Goal: Task Accomplishment & Management: Manage account settings

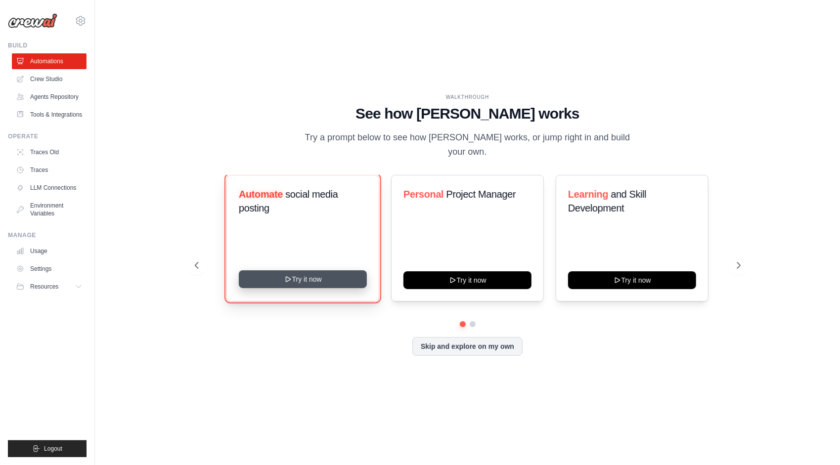
click at [328, 279] on button "Try it now" at bounding box center [303, 279] width 128 height 18
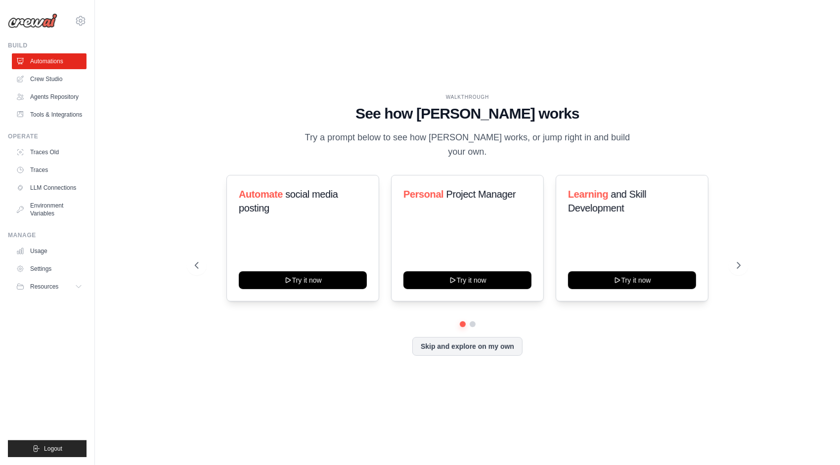
click at [17, 359] on ul "Build Automations Crew Studio Agents Repository Tools & Integrations" at bounding box center [47, 250] width 79 height 416
drag, startPoint x: 17, startPoint y: 351, endPoint x: 29, endPoint y: 340, distance: 16.4
click at [17, 351] on ul "Build Automations Crew Studio Agents Repository Tools & Integrations" at bounding box center [47, 250] width 79 height 416
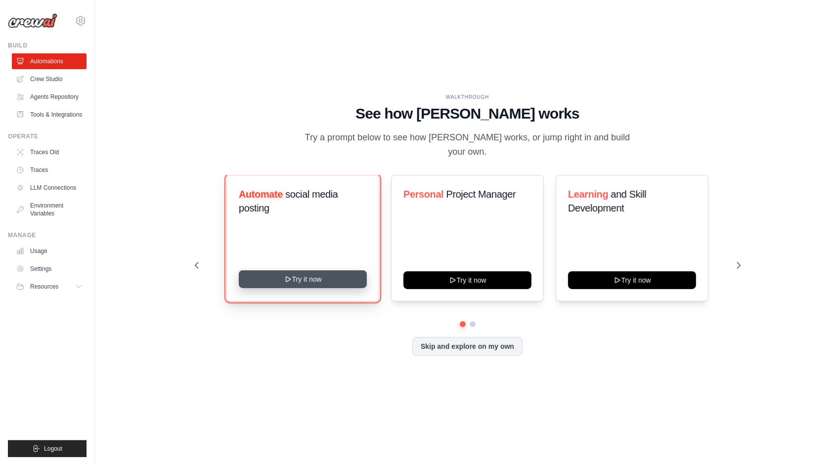
click at [295, 280] on button "Try it now" at bounding box center [303, 279] width 128 height 18
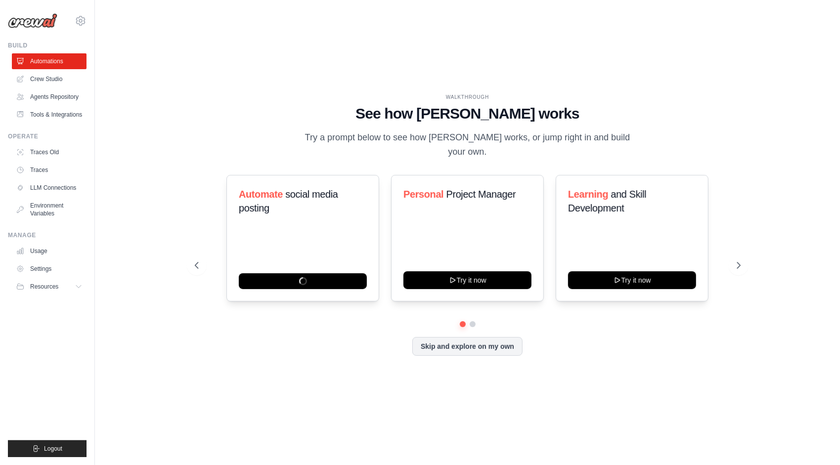
drag, startPoint x: 378, startPoint y: 117, endPoint x: 373, endPoint y: 117, distance: 5.0
drag, startPoint x: 13, startPoint y: 347, endPoint x: 19, endPoint y: 344, distance: 7.1
click at [13, 347] on ul "Build Automations Crew Studio Agents Repository Tools & Integrations" at bounding box center [47, 250] width 79 height 416
click at [482, 345] on button "Skip and explore on my own" at bounding box center [467, 345] width 110 height 19
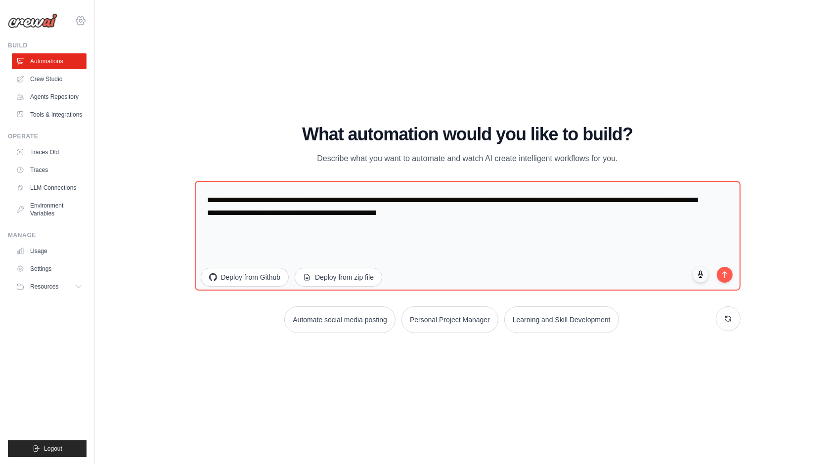
click at [84, 21] on icon at bounding box center [81, 21] width 12 height 12
click at [110, 63] on span "Settings" at bounding box center [124, 61] width 78 height 10
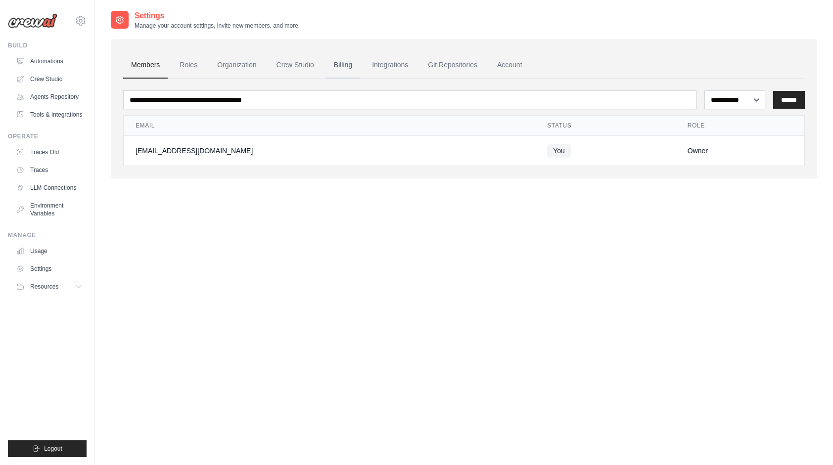
click at [346, 65] on link "Billing" at bounding box center [343, 65] width 34 height 27
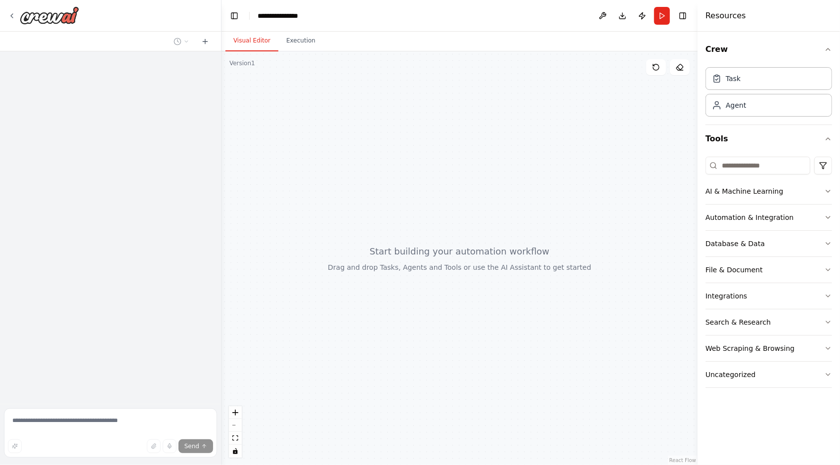
click at [110, 217] on div at bounding box center [110, 227] width 221 height 353
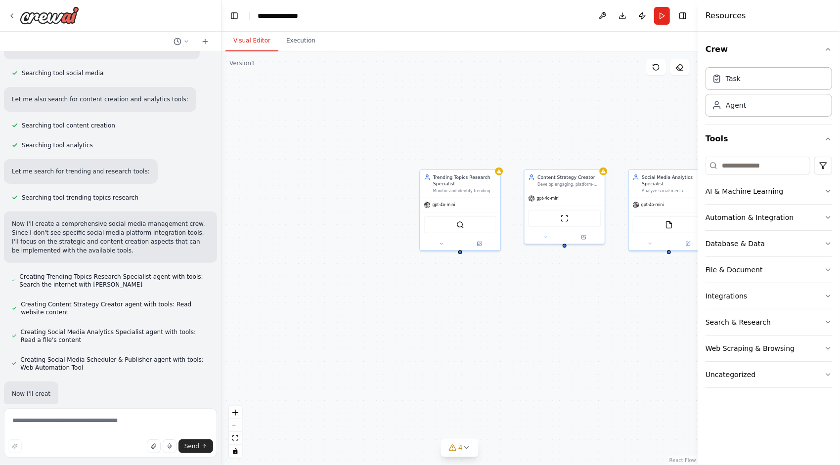
scroll to position [197, 0]
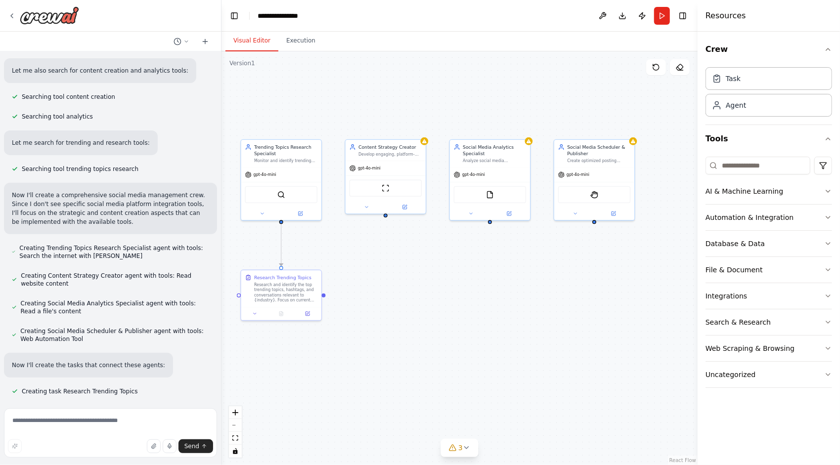
drag, startPoint x: 519, startPoint y: 300, endPoint x: 338, endPoint y: 270, distance: 183.4
click at [338, 270] on div ".deletable-edge-delete-btn { width: 20px; height: 20px; border: 0px solid #ffff…" at bounding box center [460, 258] width 476 height 414
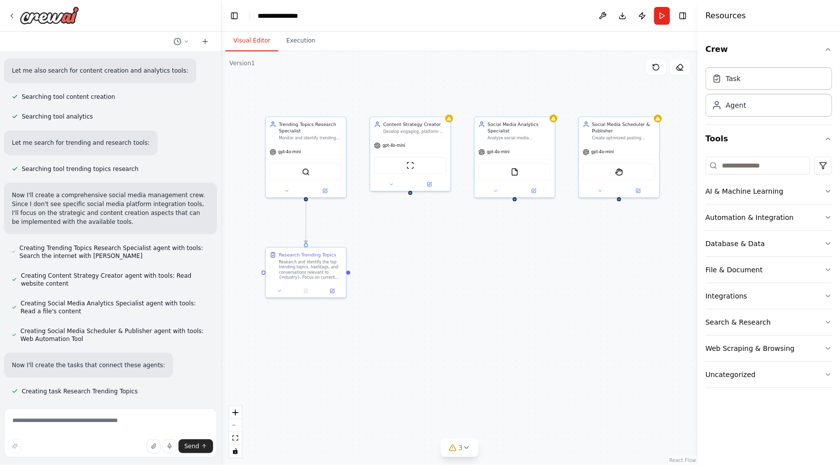
drag, startPoint x: 443, startPoint y: 296, endPoint x: 466, endPoint y: 273, distance: 31.8
click at [466, 273] on div ".deletable-edge-delete-btn { width: 20px; height: 20px; border: 0px solid #ffff…" at bounding box center [460, 258] width 476 height 414
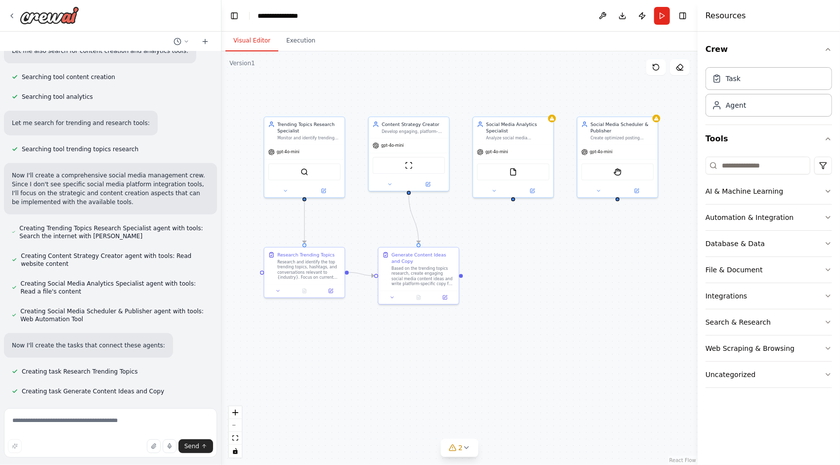
scroll to position [236, 0]
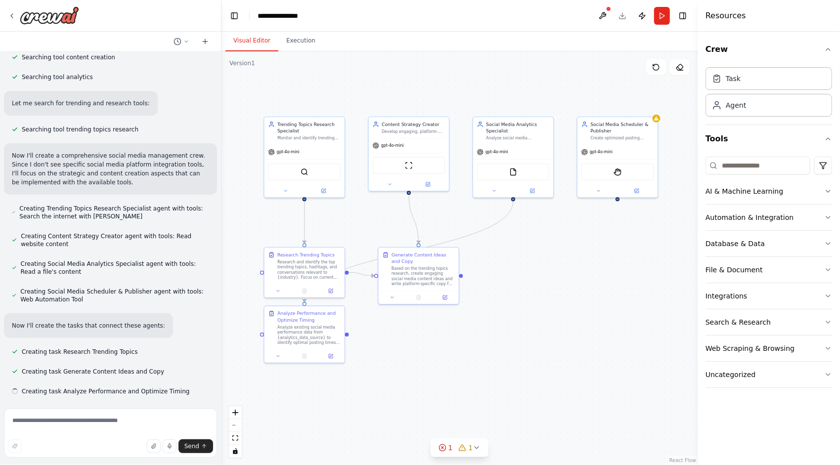
drag, startPoint x: 167, startPoint y: 111, endPoint x: 246, endPoint y: 72, distance: 88.5
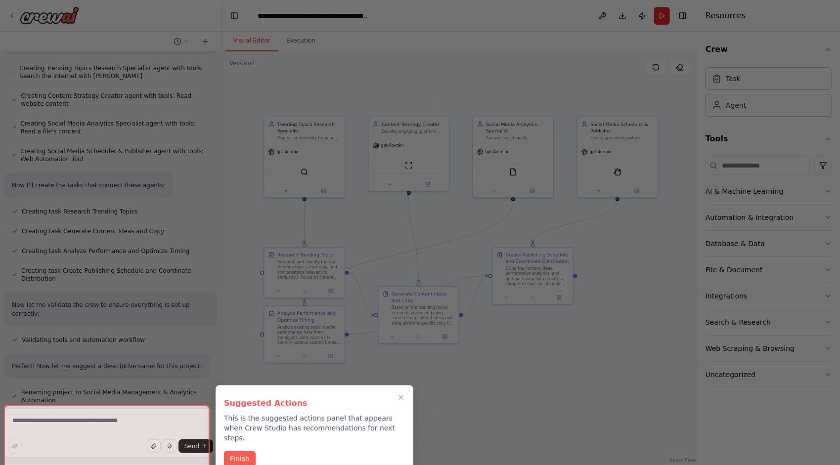
scroll to position [480, 0]
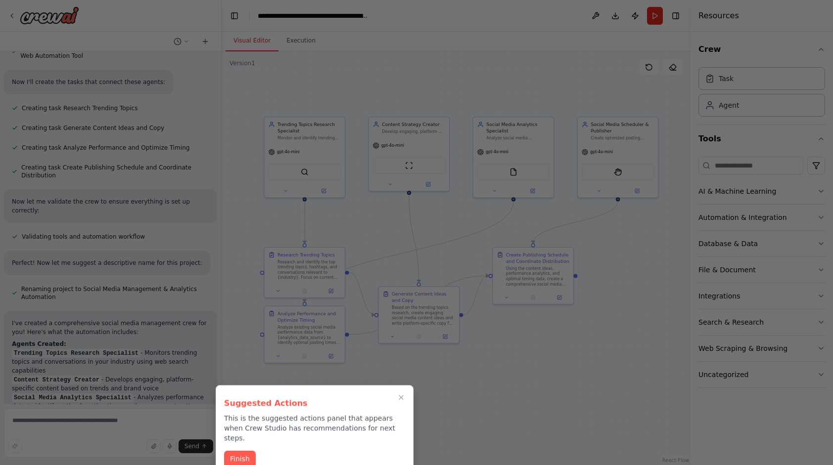
drag, startPoint x: 0, startPoint y: 230, endPoint x: 9, endPoint y: 212, distance: 20.3
click at [0, 230] on div at bounding box center [416, 232] width 833 height 465
click at [419, 220] on div at bounding box center [416, 232] width 833 height 465
click at [240, 450] on button "Finish" at bounding box center [240, 458] width 32 height 16
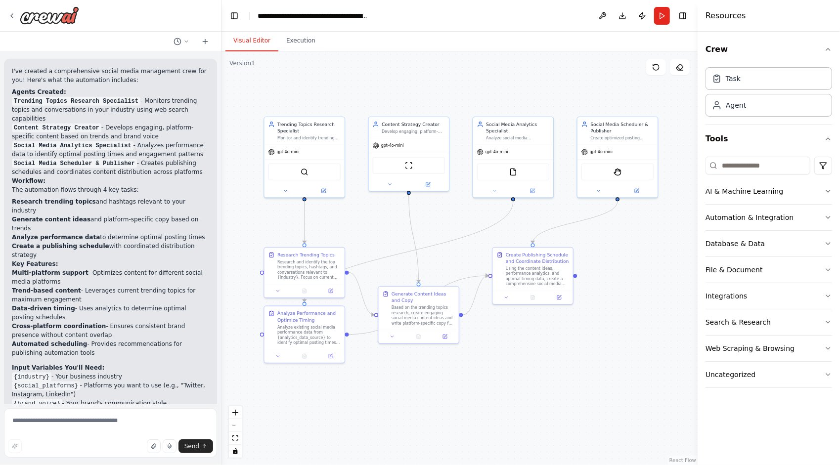
scroll to position [845, 0]
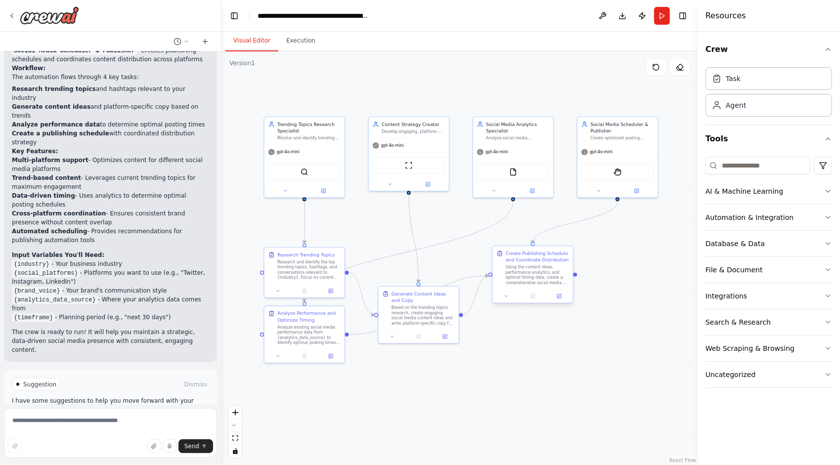
click at [549, 271] on div "Using the content ideas, performance analytics, and optimal timing data, create…" at bounding box center [537, 275] width 63 height 21
click at [608, 172] on div "StagehandTool" at bounding box center [618, 170] width 72 height 17
click at [622, 173] on div "StagehandTool" at bounding box center [618, 170] width 72 height 17
click at [597, 190] on icon at bounding box center [598, 189] width 5 height 5
click at [638, 191] on icon at bounding box center [637, 190] width 4 height 4
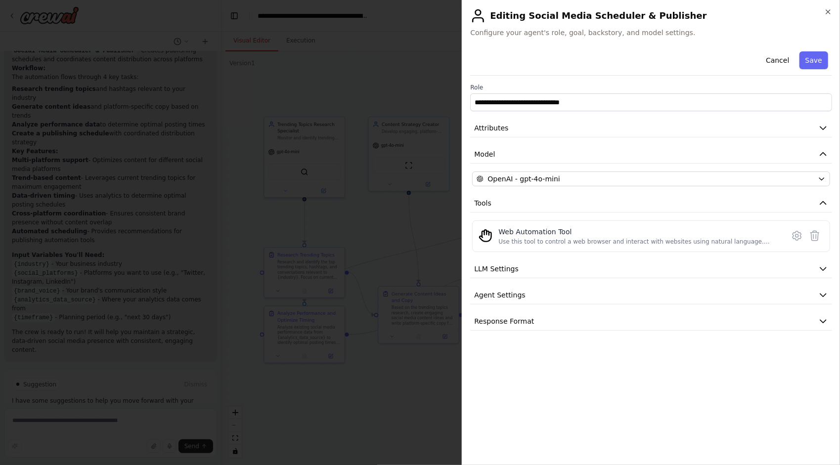
drag, startPoint x: 827, startPoint y: 11, endPoint x: 797, endPoint y: 17, distance: 30.3
click at [825, 11] on icon "button" at bounding box center [828, 12] width 8 height 8
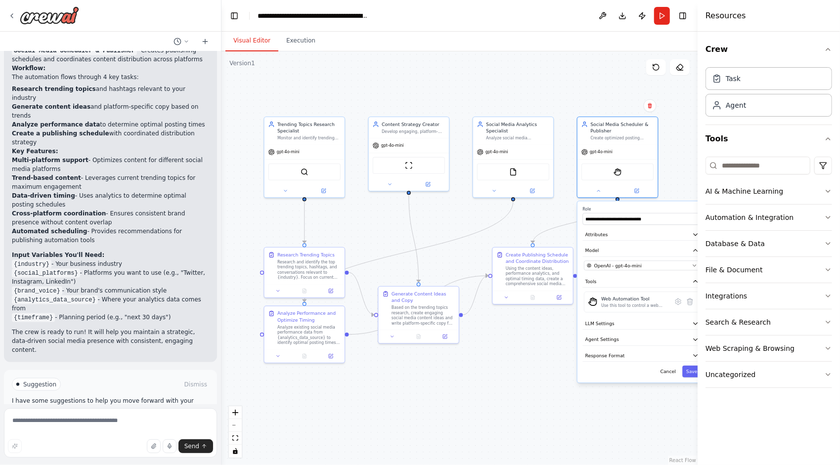
click at [379, 372] on div ".deletable-edge-delete-btn { width: 20px; height: 20px; border: 0px solid #ffff…" at bounding box center [460, 258] width 476 height 414
click at [102, 288] on div "I've created a comprehensive social media management crew for you! Here's what …" at bounding box center [110, 154] width 197 height 401
click at [295, 44] on button "Execution" at bounding box center [300, 41] width 45 height 21
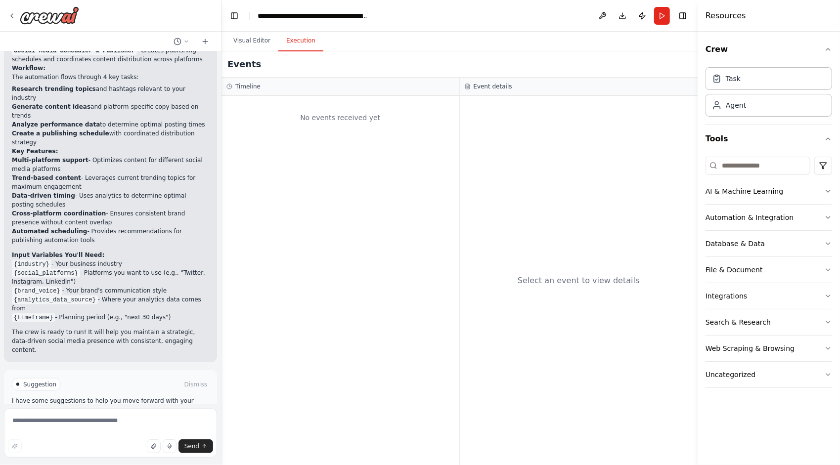
click at [301, 122] on div "No events received yet" at bounding box center [340, 118] width 228 height 34
click at [114, 423] on span "Run Automation" at bounding box center [115, 427] width 48 height 8
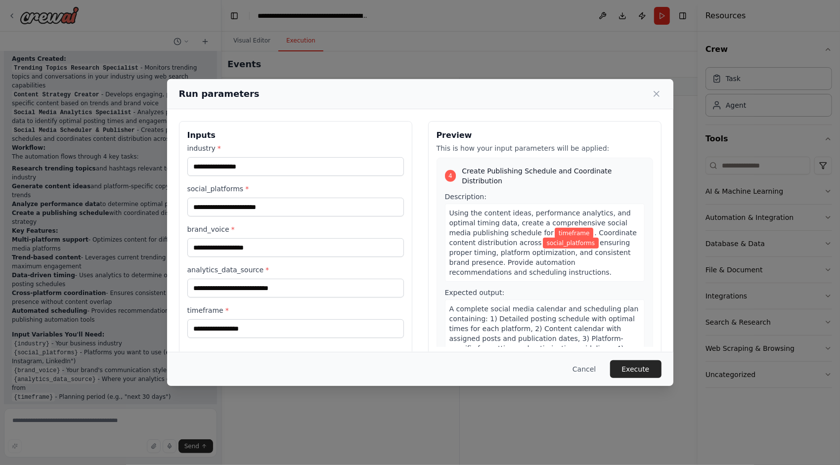
scroll to position [690, 0]
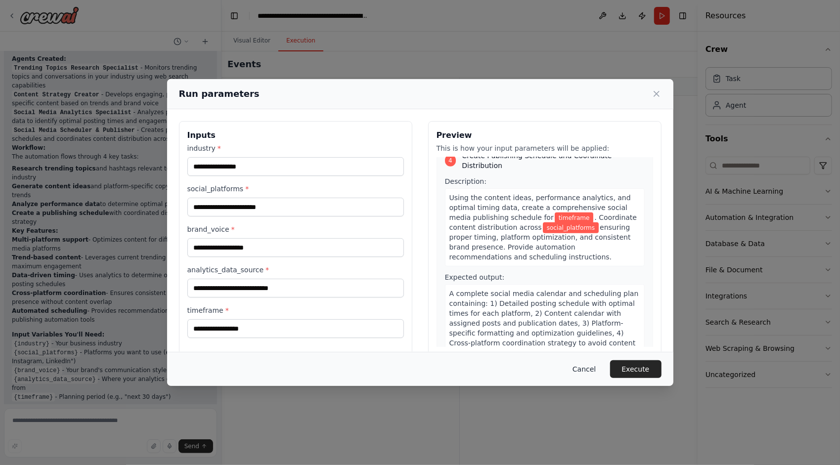
click at [590, 371] on button "Cancel" at bounding box center [584, 369] width 39 height 18
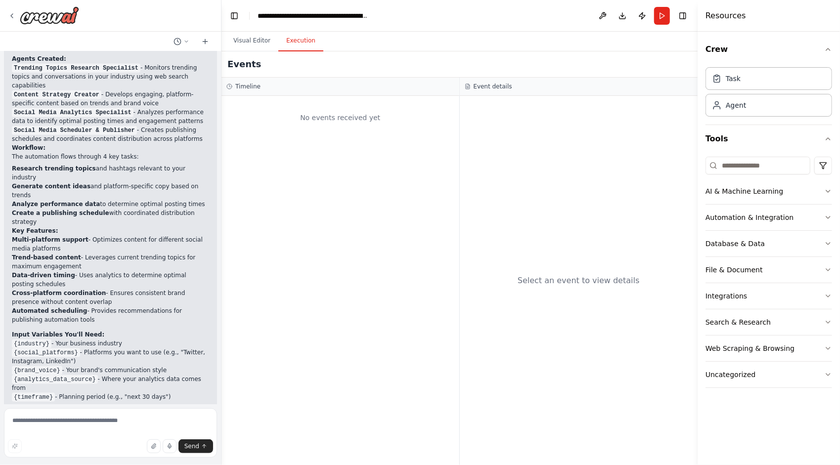
click at [461, 343] on div "Select an event to view details" at bounding box center [579, 280] width 238 height 369
click at [44, 14] on img at bounding box center [49, 15] width 59 height 18
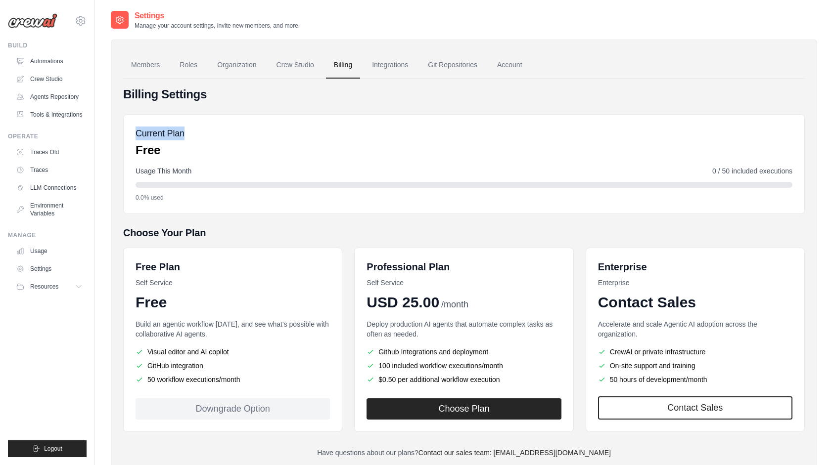
drag, startPoint x: 135, startPoint y: 133, endPoint x: 190, endPoint y: 135, distance: 55.4
click at [190, 135] on div "Current Plan Free Usage This Month 0 / 50 included executions 0.0% used" at bounding box center [463, 164] width 681 height 100
click at [617, 161] on div "Current Plan Free Usage This Month 0 / 50 included executions 0.0% used" at bounding box center [463, 164] width 681 height 100
drag, startPoint x: 720, startPoint y: 171, endPoint x: 803, endPoint y: 170, distance: 83.6
click at [803, 170] on div "Current Plan Free Usage This Month 0 / 50 included executions 0.0% used" at bounding box center [463, 164] width 681 height 100
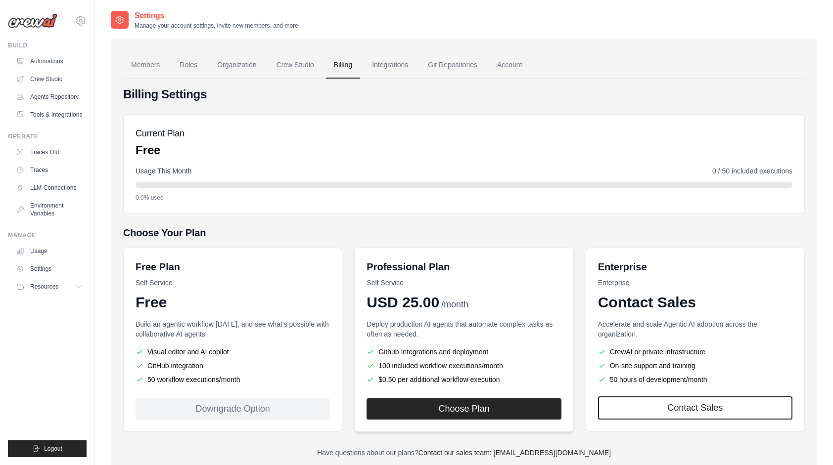
drag, startPoint x: 369, startPoint y: 300, endPoint x: 486, endPoint y: 300, distance: 117.2
click at [486, 300] on div "USD 25.00 /month" at bounding box center [463, 303] width 194 height 18
drag, startPoint x: 408, startPoint y: 64, endPoint x: 422, endPoint y: 63, distance: 13.9
click at [408, 64] on link "Integrations" at bounding box center [390, 65] width 52 height 27
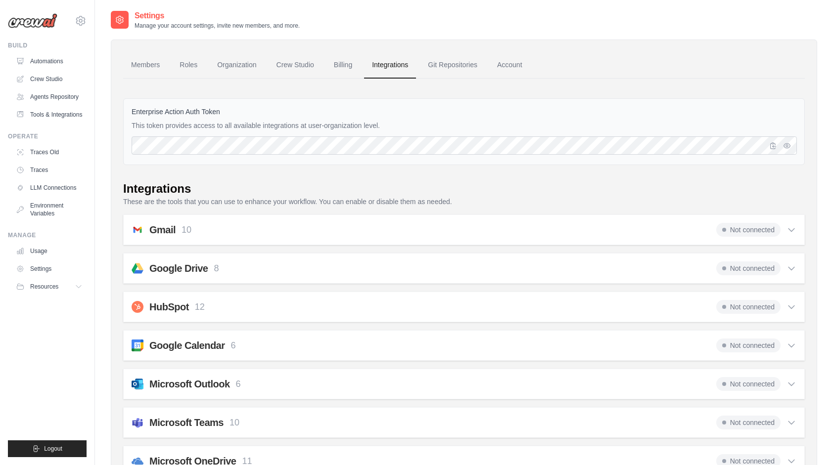
click at [794, 230] on icon at bounding box center [791, 230] width 10 height 10
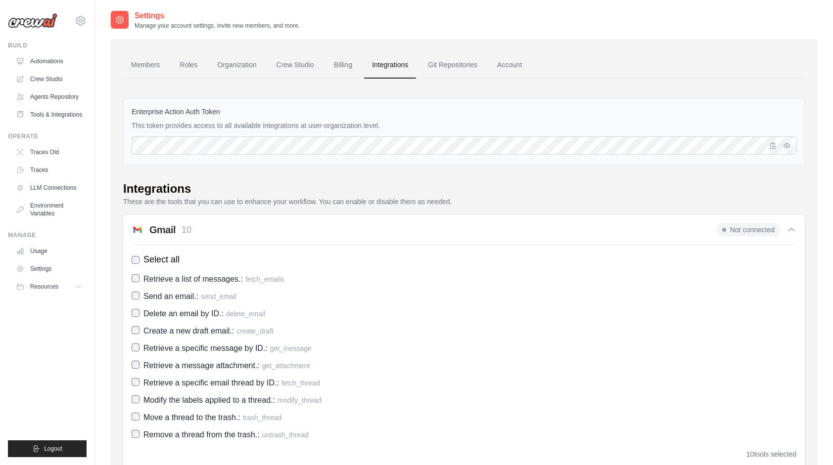
click at [794, 230] on icon at bounding box center [791, 229] width 6 height 3
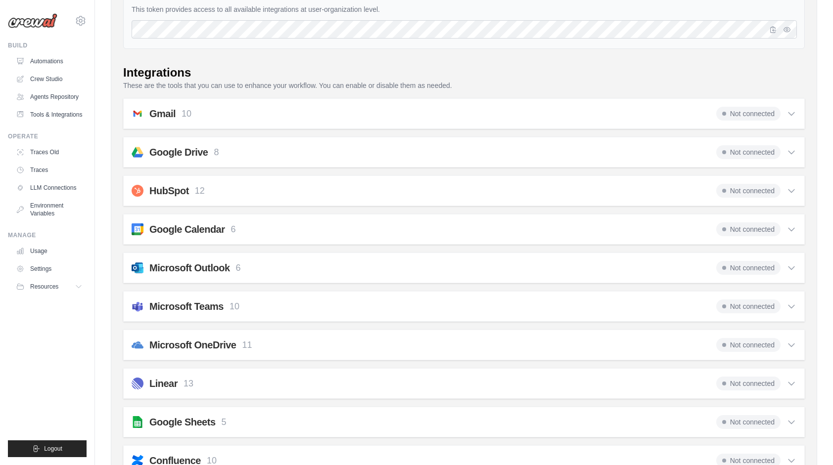
scroll to position [148, 0]
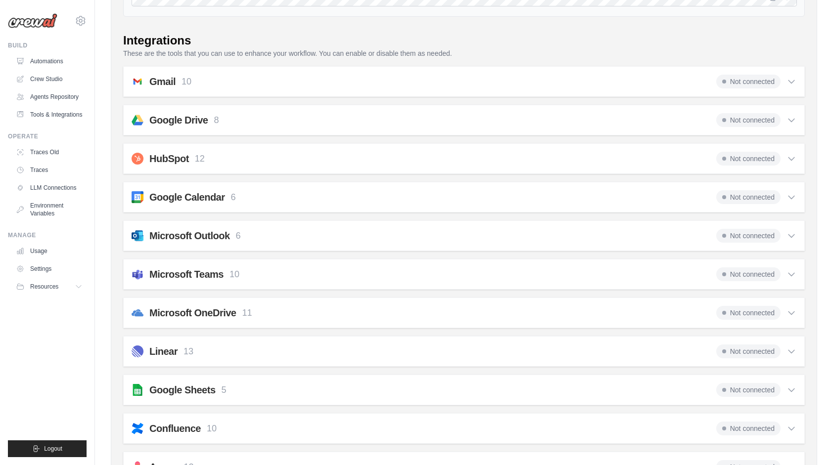
click at [796, 236] on icon at bounding box center [791, 236] width 10 height 10
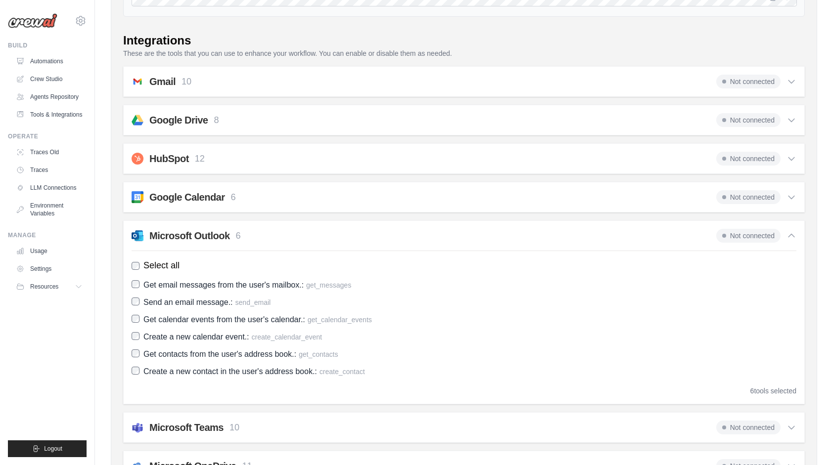
click at [796, 236] on icon at bounding box center [791, 236] width 10 height 10
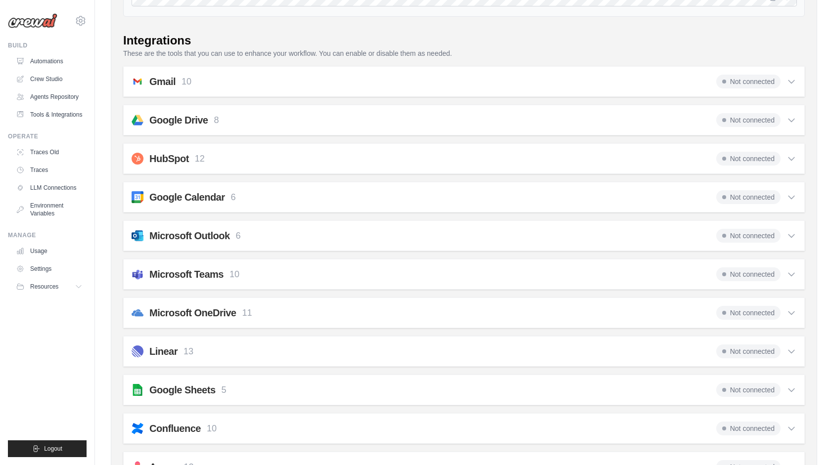
click at [789, 306] on div "Not connected" at bounding box center [756, 313] width 80 height 14
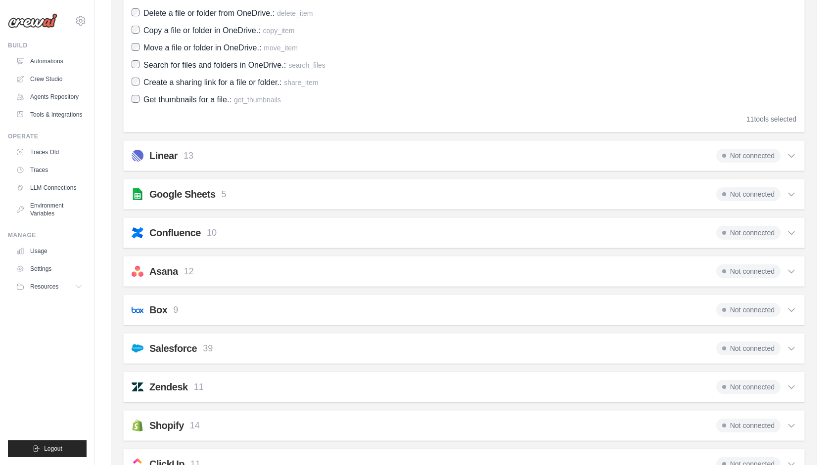
scroll to position [593, 0]
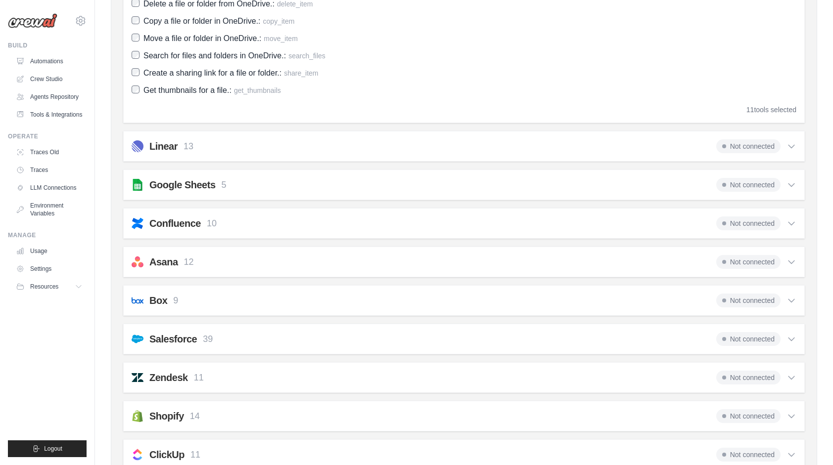
click at [785, 217] on div "Not connected" at bounding box center [756, 224] width 80 height 14
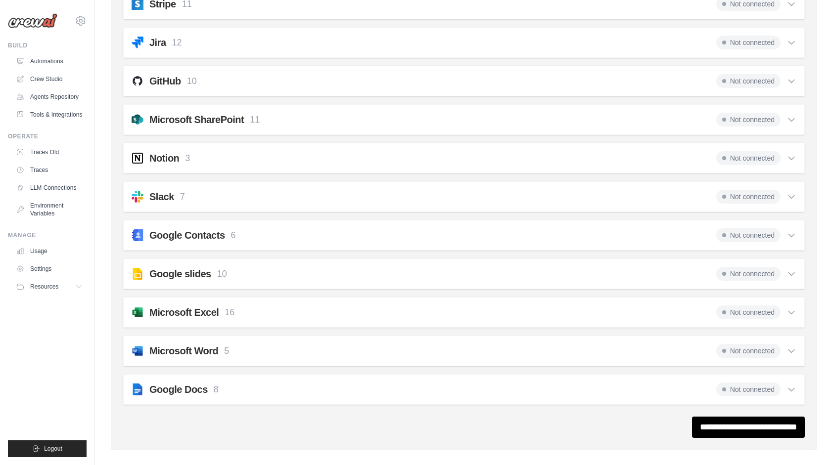
scroll to position [1306, 0]
click at [788, 307] on icon at bounding box center [791, 312] width 10 height 10
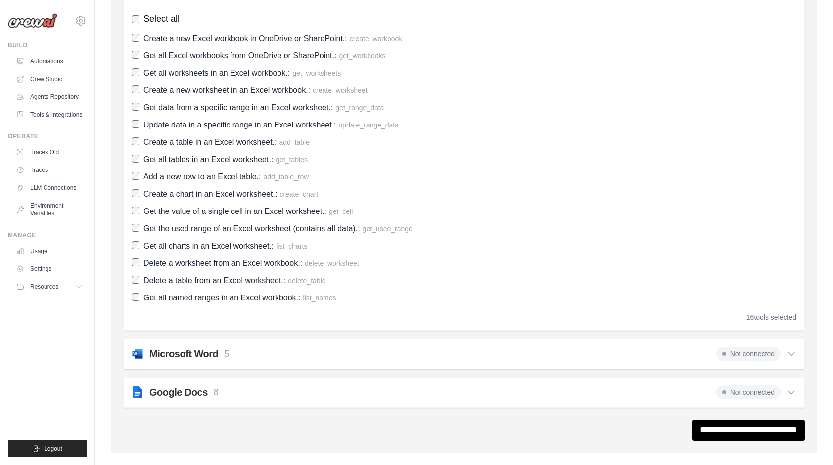
scroll to position [1632, 0]
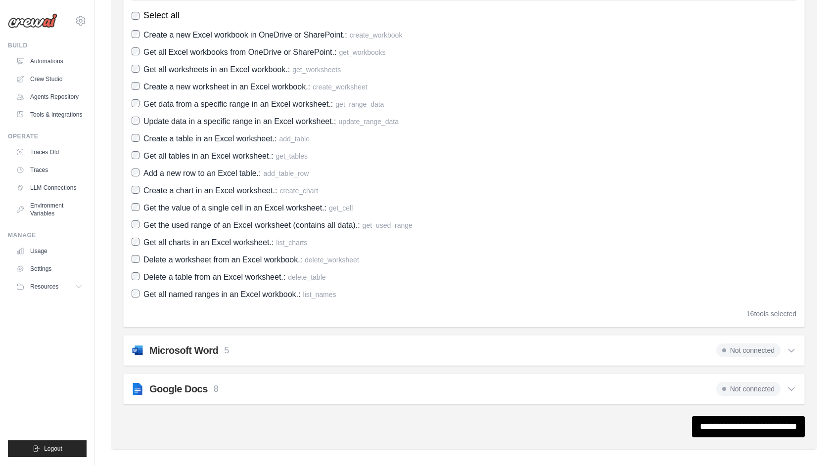
click at [793, 346] on icon at bounding box center [791, 351] width 10 height 10
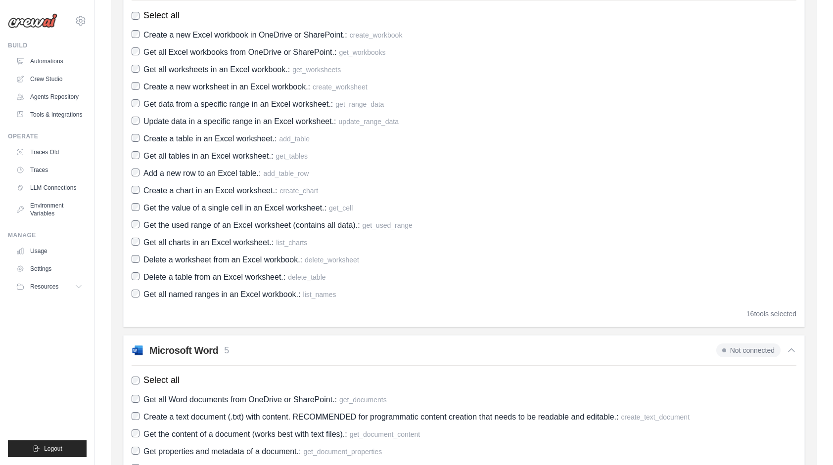
click at [762, 344] on span "Not connected" at bounding box center [748, 351] width 64 height 14
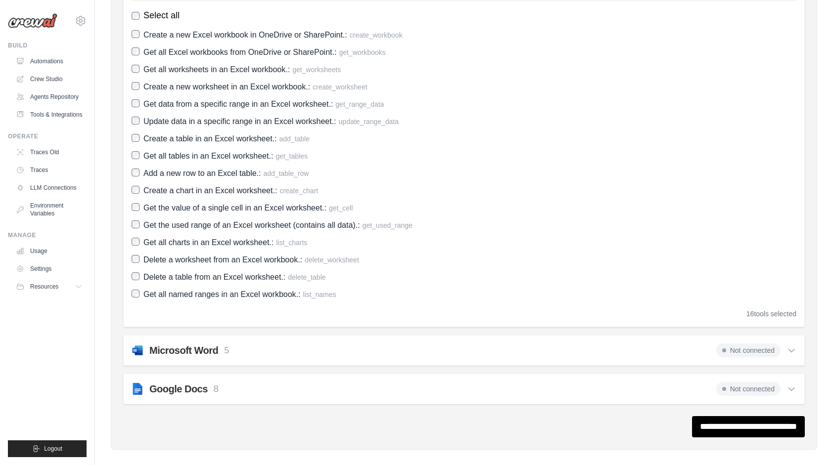
click at [762, 344] on span "Not connected" at bounding box center [748, 351] width 64 height 14
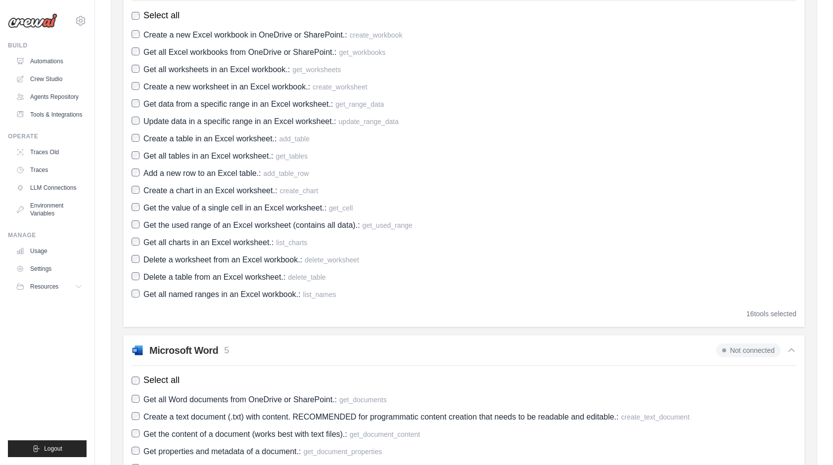
click at [762, 344] on span "Not connected" at bounding box center [748, 351] width 64 height 14
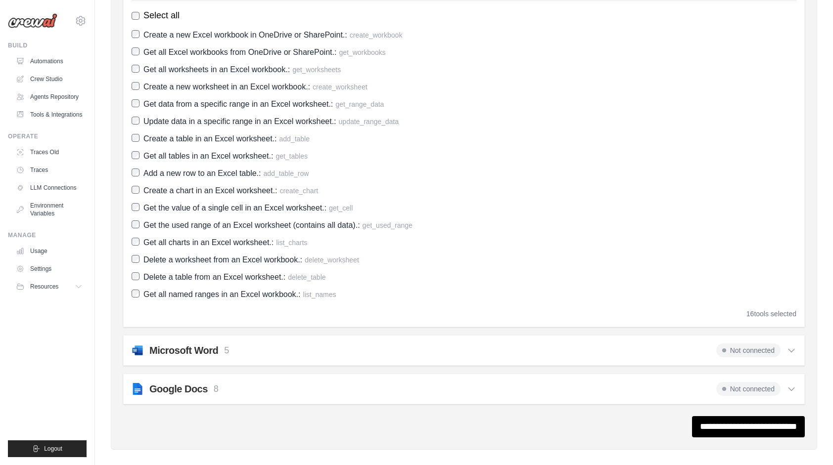
click at [188, 344] on h2 "Microsoft Word" at bounding box center [183, 351] width 69 height 14
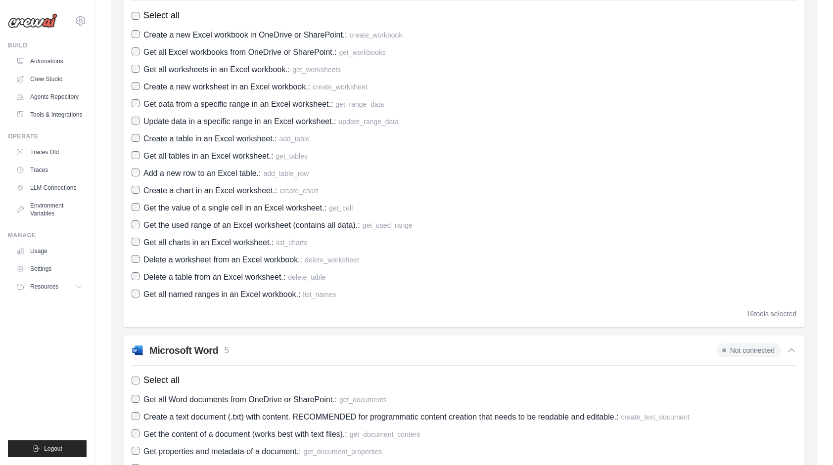
click at [171, 396] on span "Get all Word documents from OneDrive or SharePoint.: get_documents" at bounding box center [264, 399] width 243 height 13
click at [184, 396] on span "Get all Word documents from OneDrive or SharePoint.:" at bounding box center [239, 400] width 193 height 8
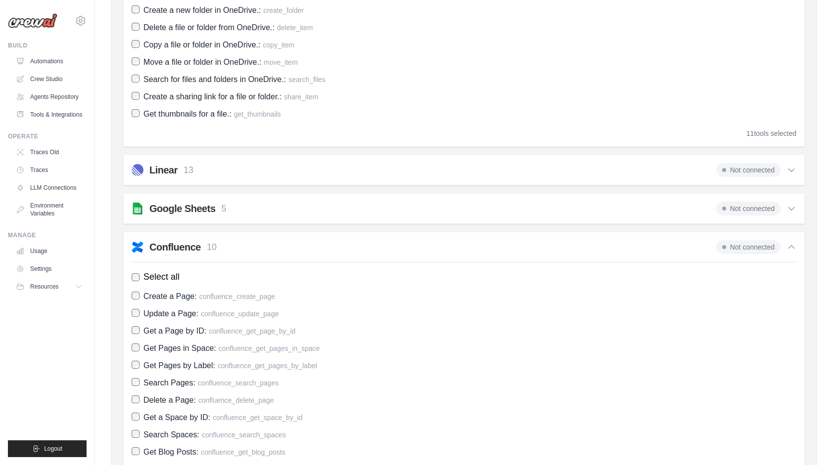
scroll to position [334, 0]
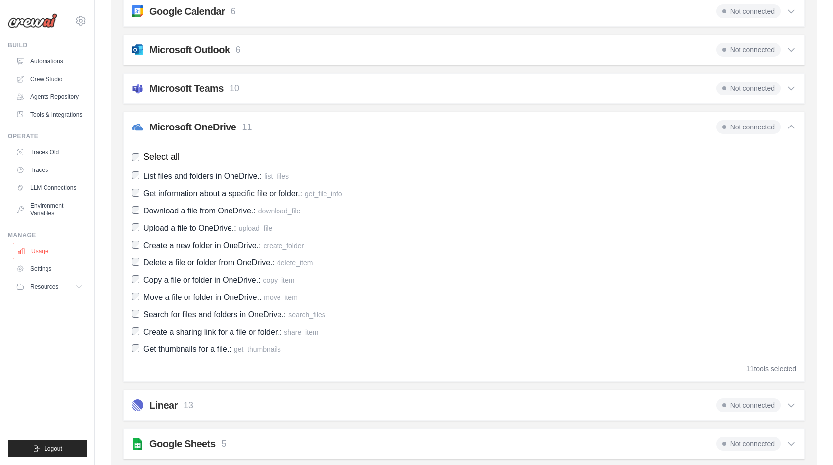
click at [34, 259] on link "Usage" at bounding box center [50, 251] width 75 height 16
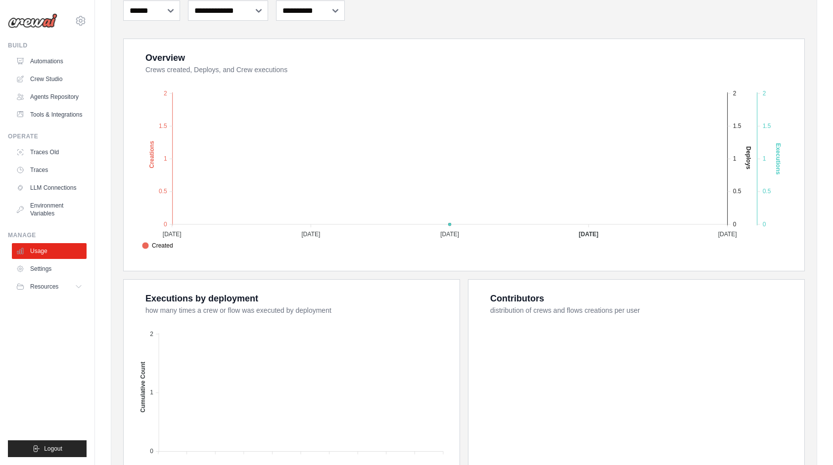
scroll to position [250, 0]
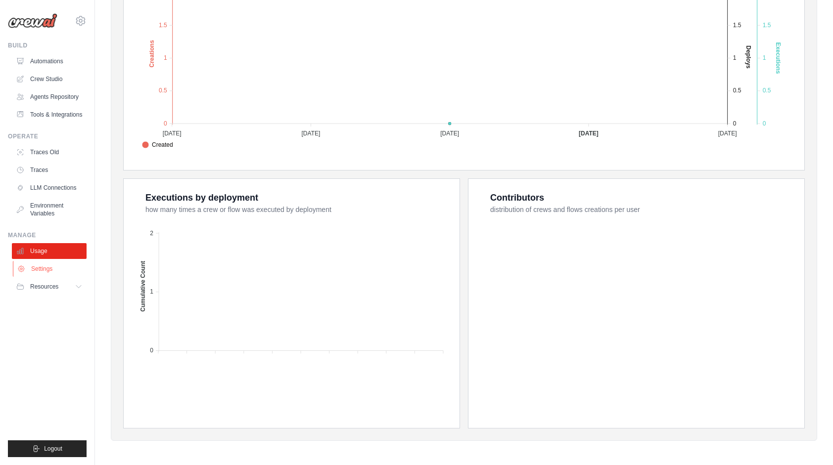
click at [47, 277] on link "Settings" at bounding box center [50, 269] width 75 height 16
